Goal: Information Seeking & Learning: Learn about a topic

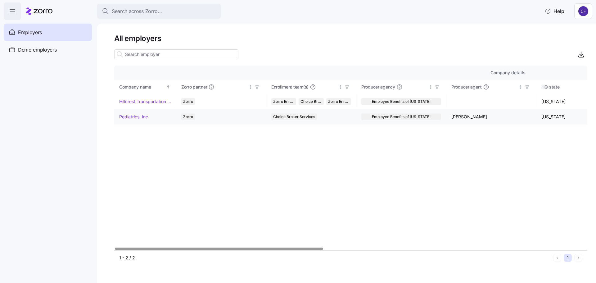
click at [137, 117] on link "Pediatrics, Inc." at bounding box center [134, 117] width 30 height 6
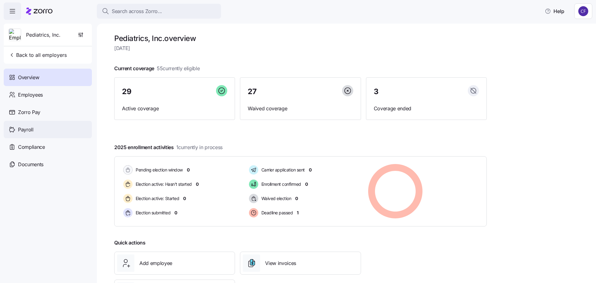
click at [31, 129] on span "Payroll" at bounding box center [26, 130] width 16 height 8
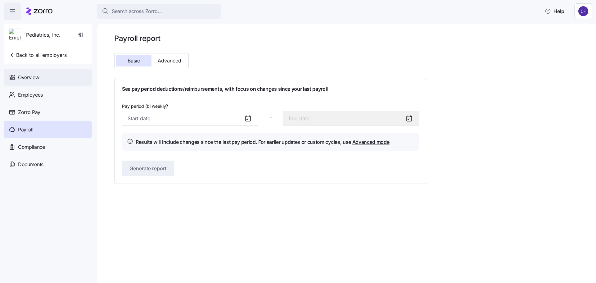
click at [31, 73] on div "Overview" at bounding box center [48, 77] width 88 height 17
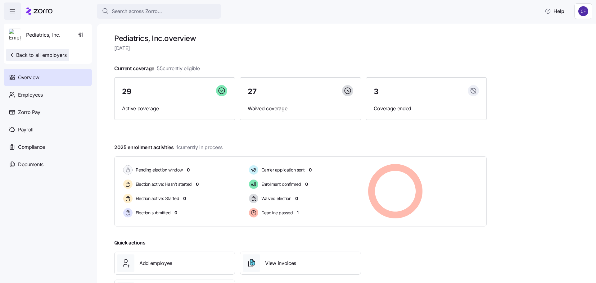
click at [23, 57] on span "Back to all employers" at bounding box center [38, 54] width 58 height 7
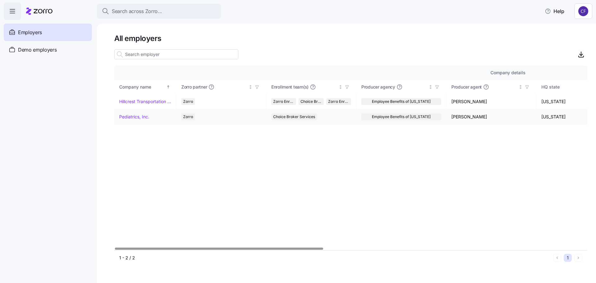
click at [139, 118] on link "Pediatrics, Inc." at bounding box center [134, 117] width 30 height 6
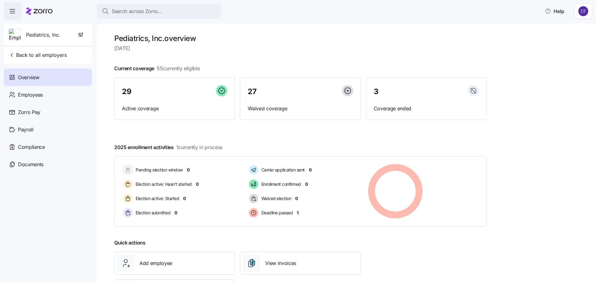
scroll to position [34, 0]
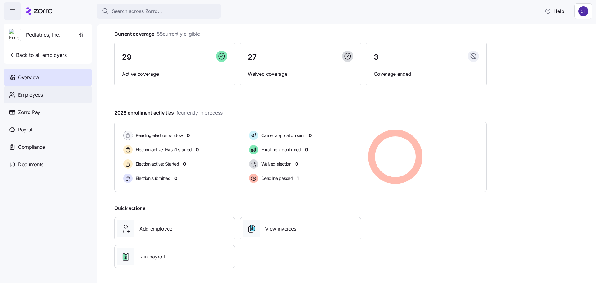
click at [32, 93] on span "Employees" at bounding box center [30, 95] width 25 height 8
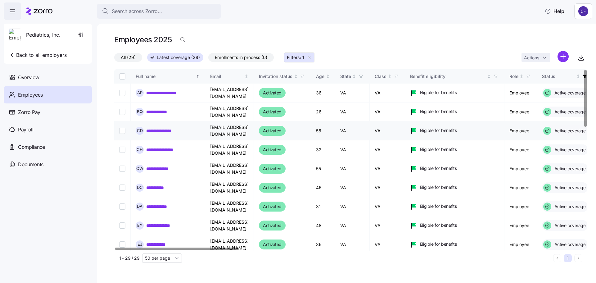
click at [161, 130] on link "**********" at bounding box center [168, 131] width 44 height 6
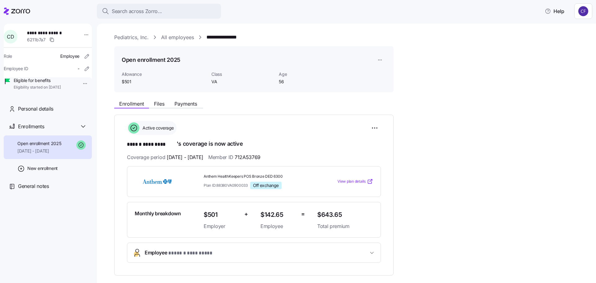
scroll to position [31, 0]
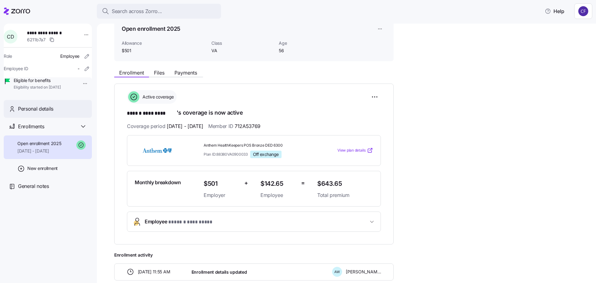
click at [61, 113] on div "Personal details" at bounding box center [52, 109] width 69 height 8
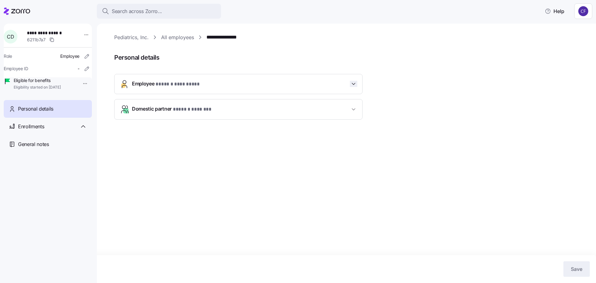
click at [355, 85] on icon "button" at bounding box center [353, 84] width 6 height 6
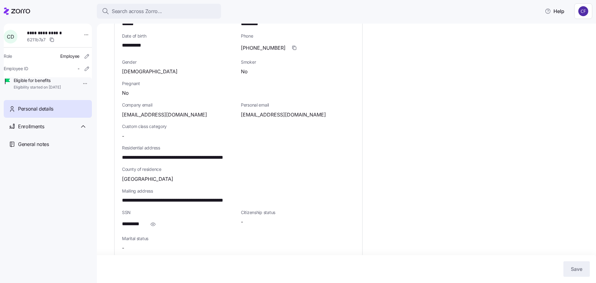
scroll to position [185, 0]
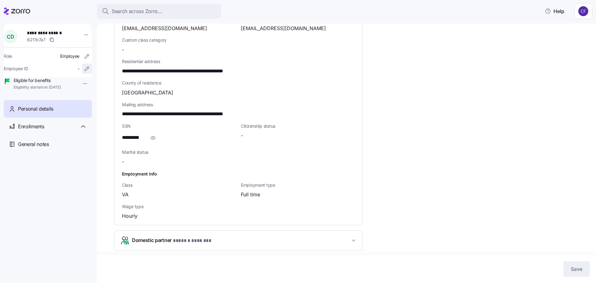
click at [84, 69] on icon "button" at bounding box center [87, 68] width 6 height 6
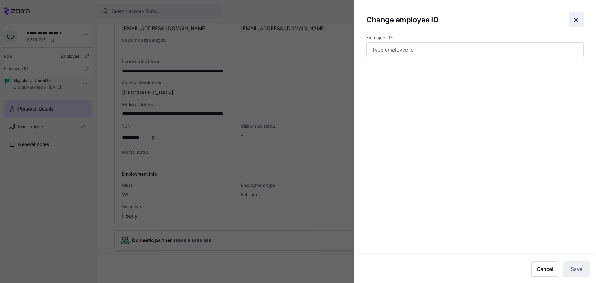
click at [578, 21] on icon "button" at bounding box center [575, 19] width 7 height 7
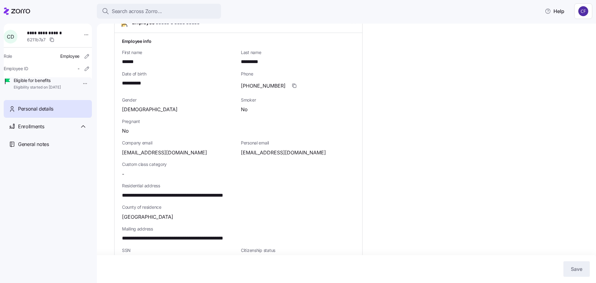
scroll to position [0, 0]
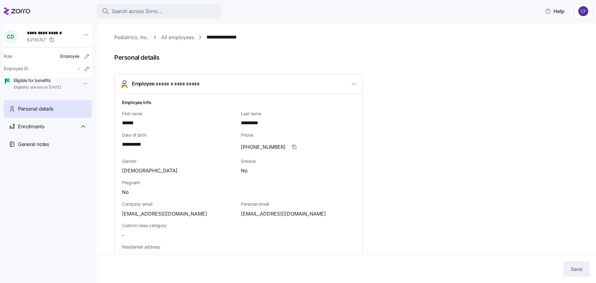
click at [138, 38] on link "Pediatrics, Inc." at bounding box center [131, 38] width 34 height 8
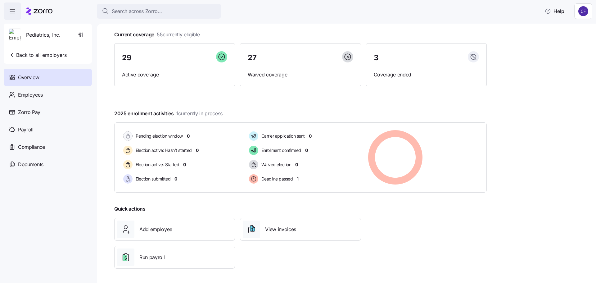
scroll to position [34, 0]
